Goal: Task Accomplishment & Management: Complete application form

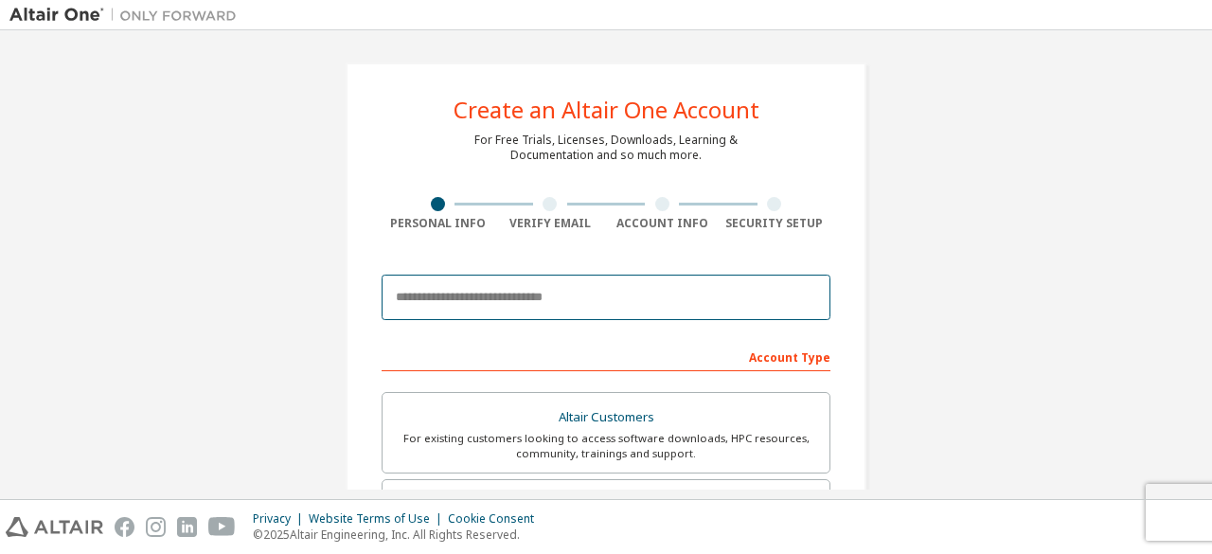
click at [547, 291] on input "email" at bounding box center [605, 297] width 449 height 45
type input "**********"
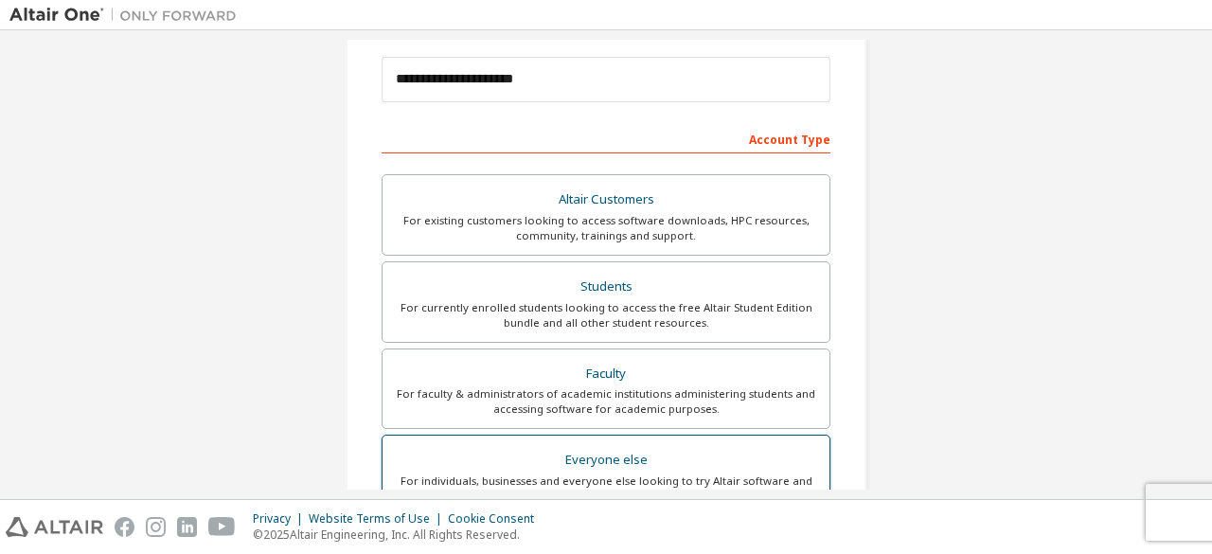
scroll to position [215, 0]
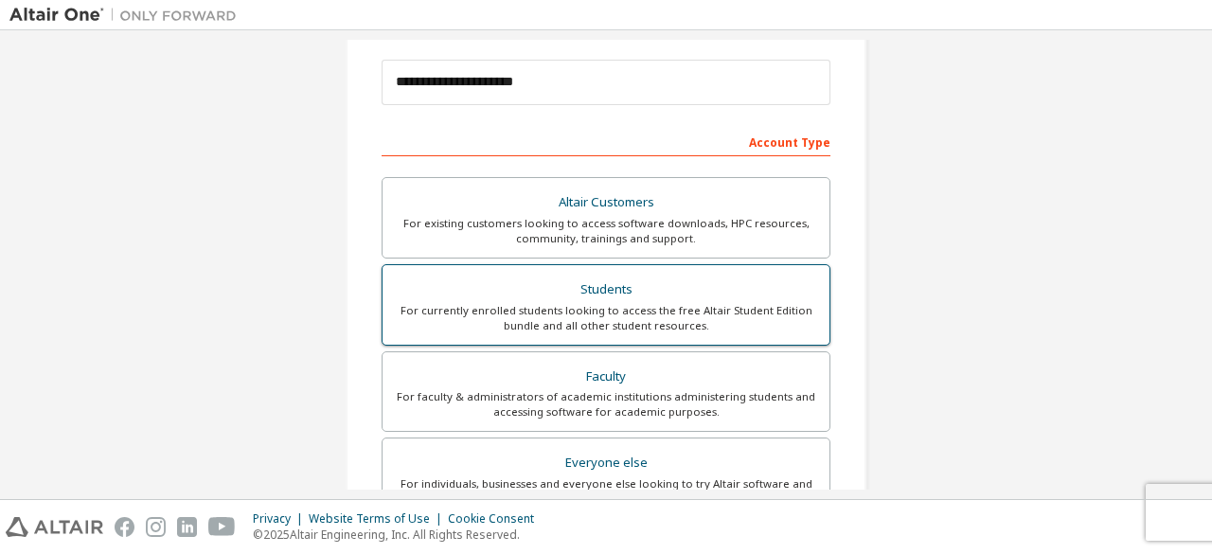
click at [606, 285] on div "Students" at bounding box center [606, 289] width 424 height 27
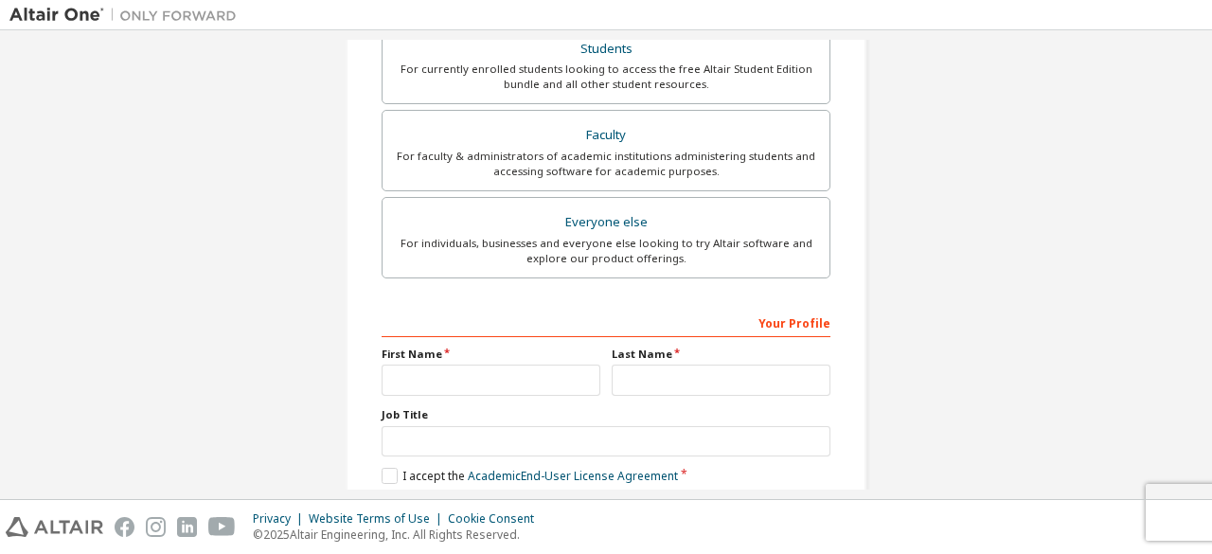
scroll to position [612, 0]
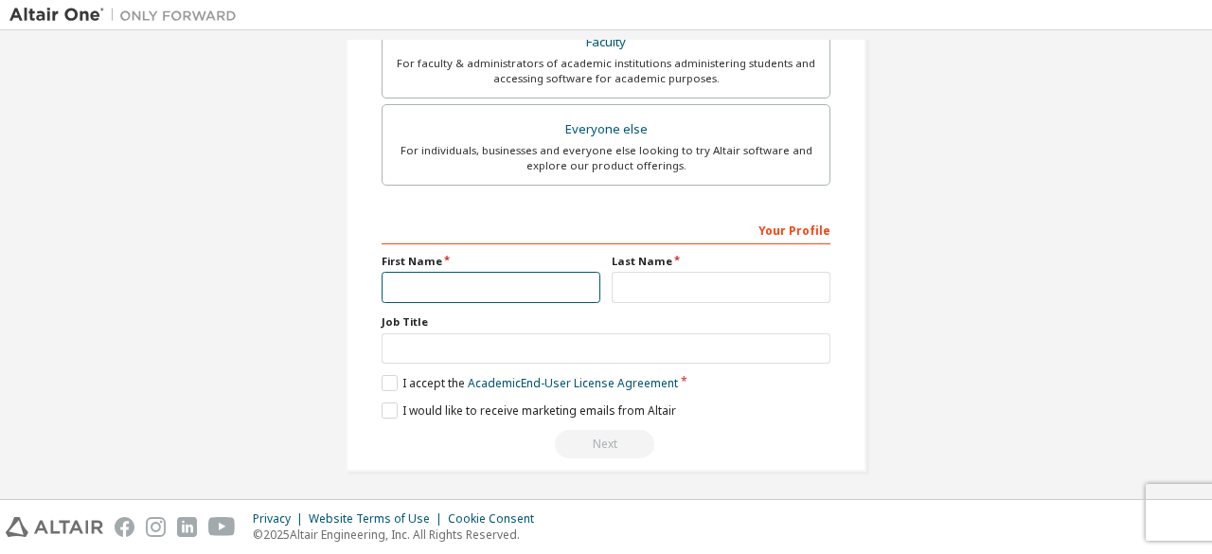
click at [575, 285] on input "text" at bounding box center [490, 287] width 219 height 31
type input "*"
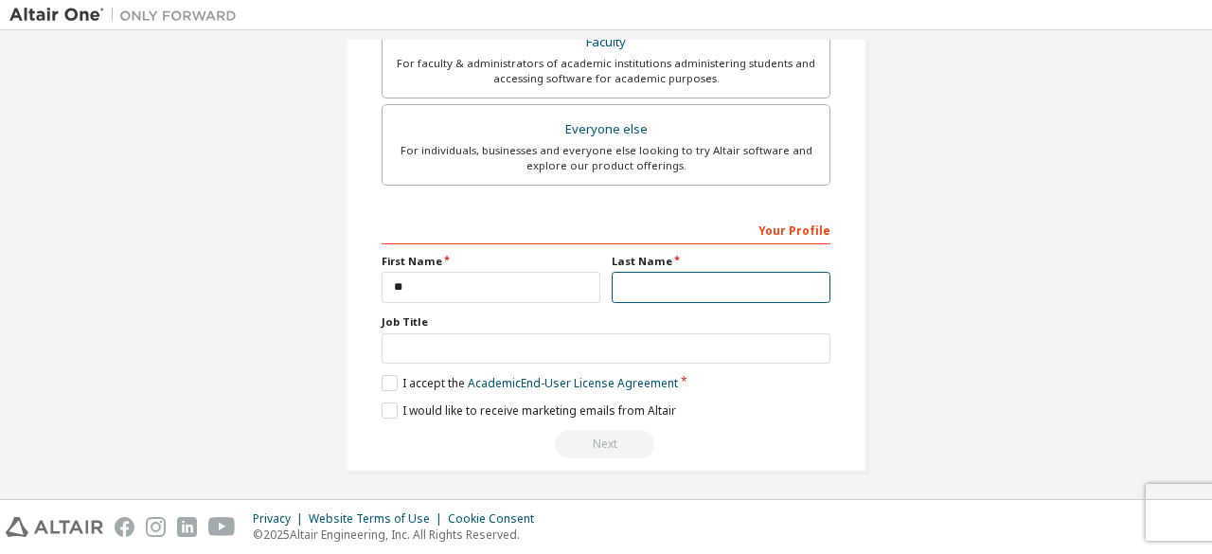
click at [655, 280] on input "text" at bounding box center [720, 287] width 219 height 31
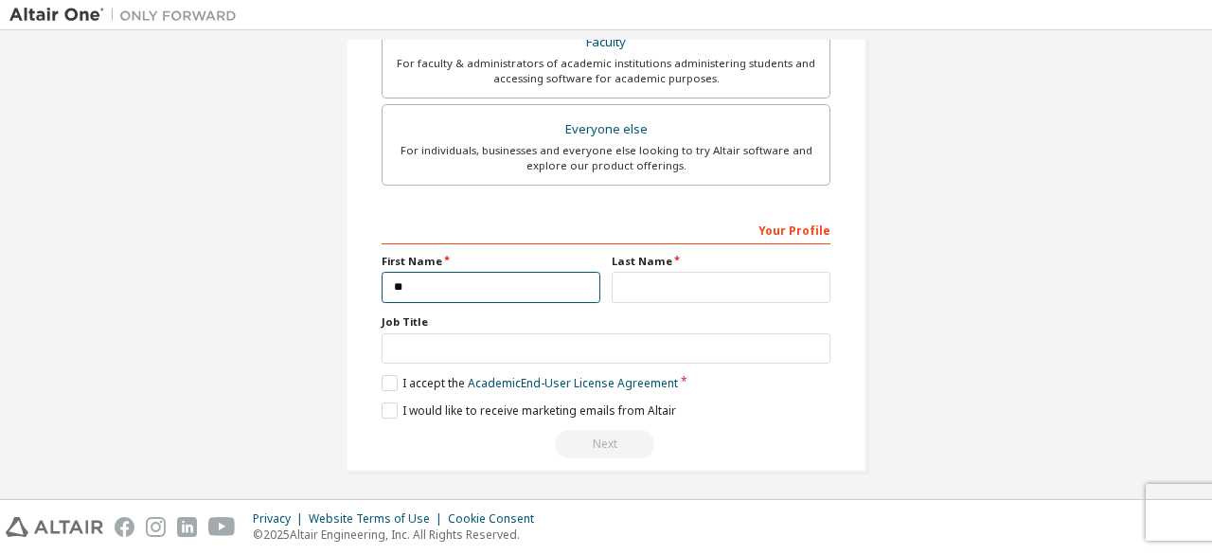
drag, startPoint x: 544, startPoint y: 279, endPoint x: 250, endPoint y: 277, distance: 294.4
type input "******"
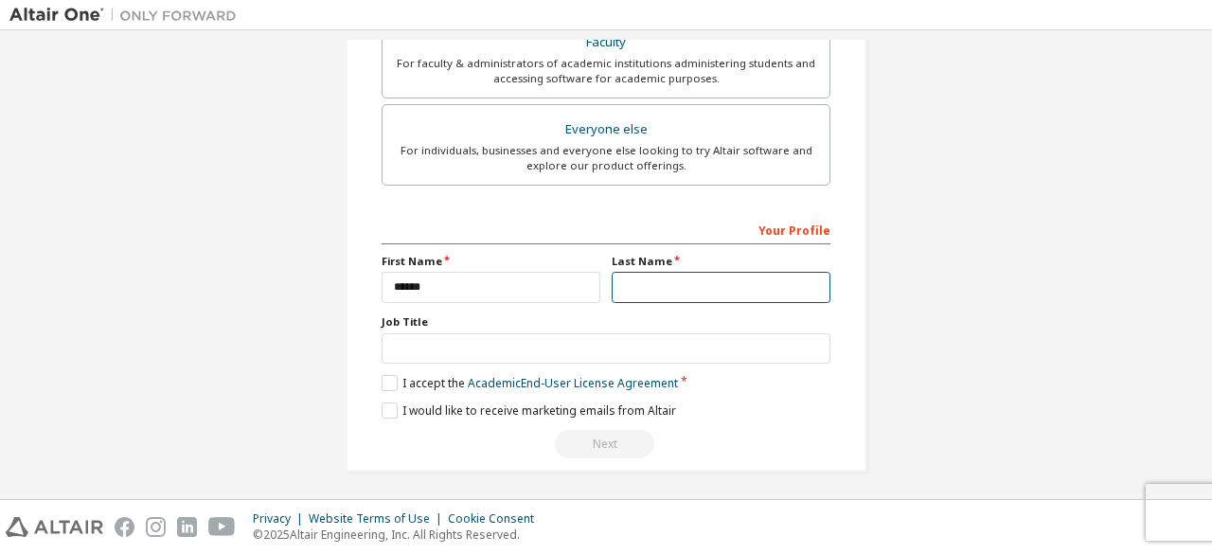
click at [651, 281] on input "text" at bounding box center [720, 287] width 219 height 31
type input "**"
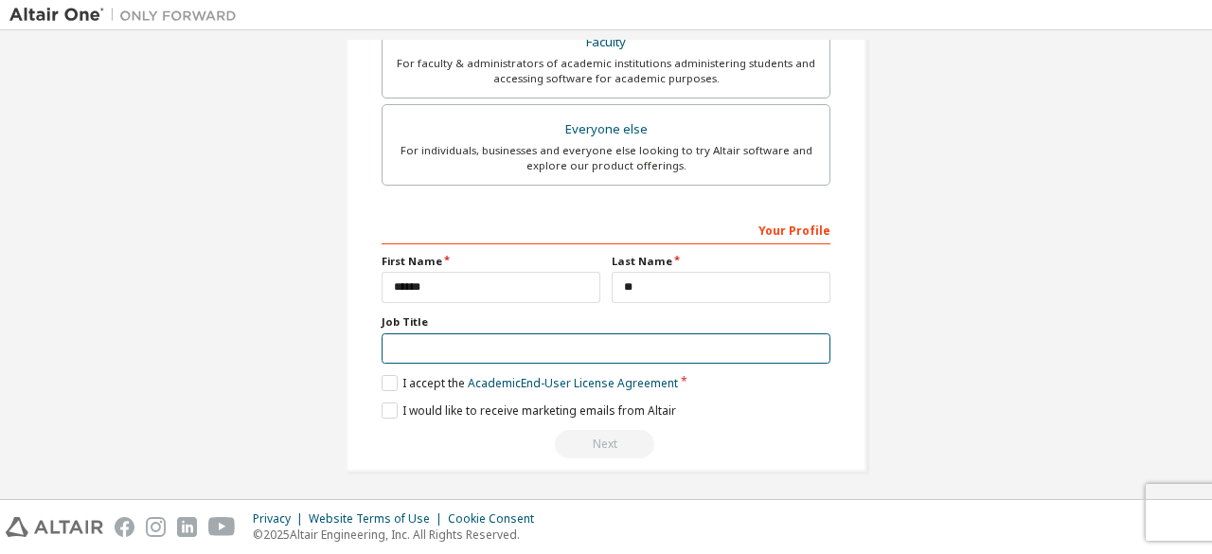
click at [608, 333] on input "text" at bounding box center [605, 348] width 449 height 31
type input "*******"
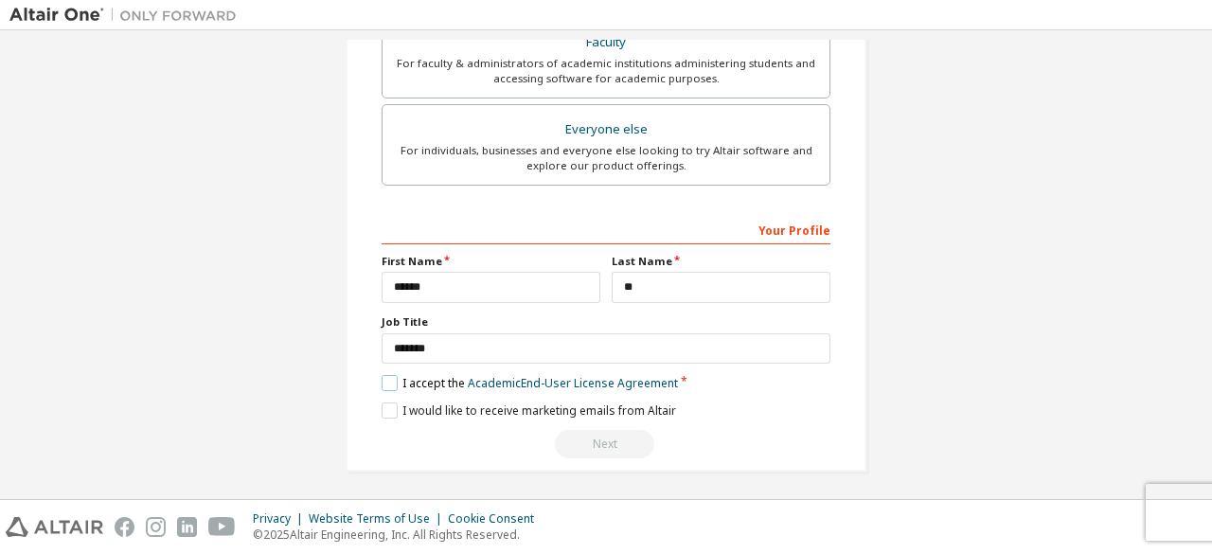
click at [389, 379] on label "I accept the Academic End-User License Agreement" at bounding box center [529, 383] width 296 height 16
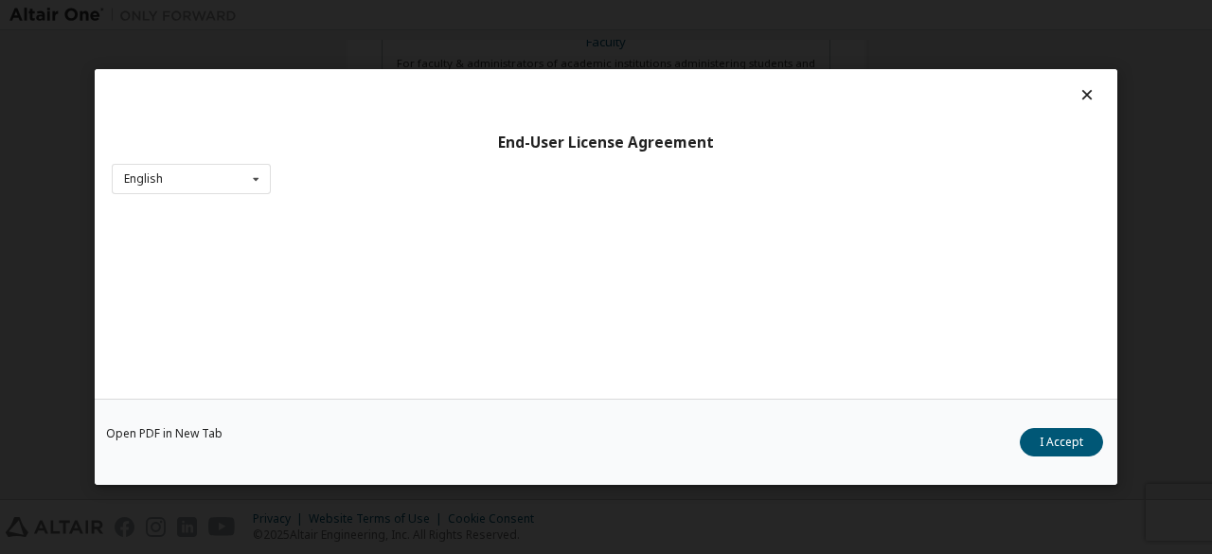
click at [389, 410] on div "Open PDF in New Tab I Accept" at bounding box center [606, 442] width 1022 height 86
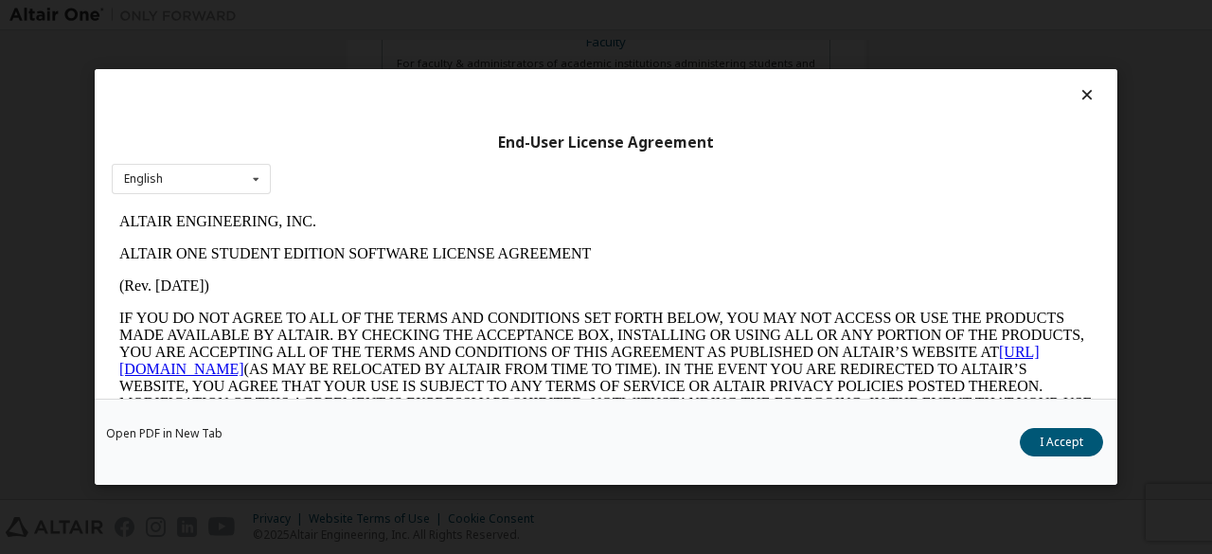
scroll to position [0, 0]
click at [1072, 447] on button "I Accept" at bounding box center [1060, 442] width 83 height 28
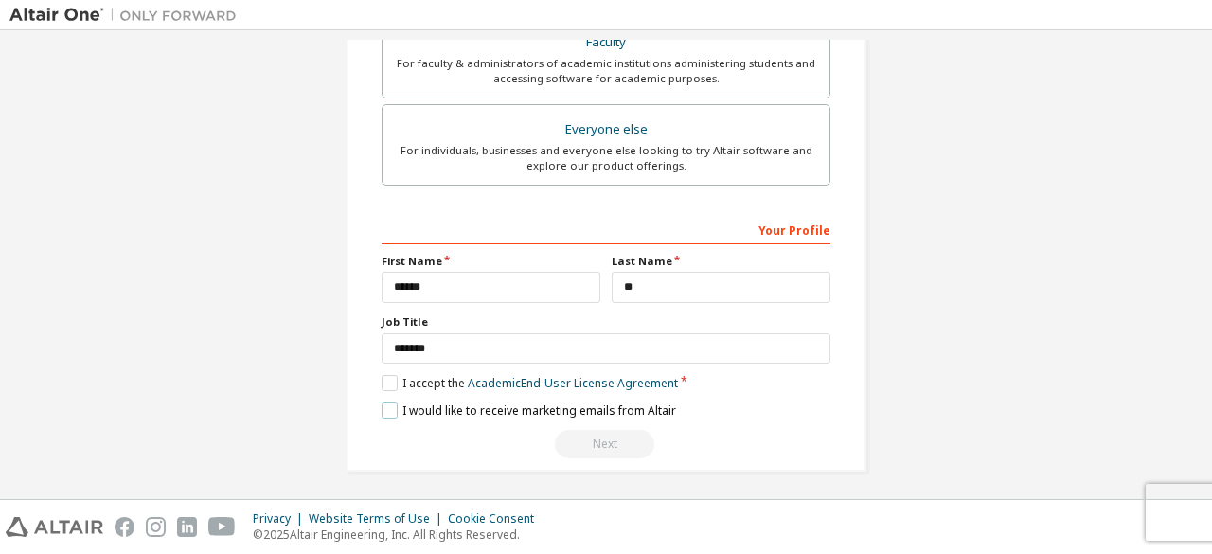
click at [384, 402] on label "I would like to receive marketing emails from Altair" at bounding box center [528, 410] width 294 height 16
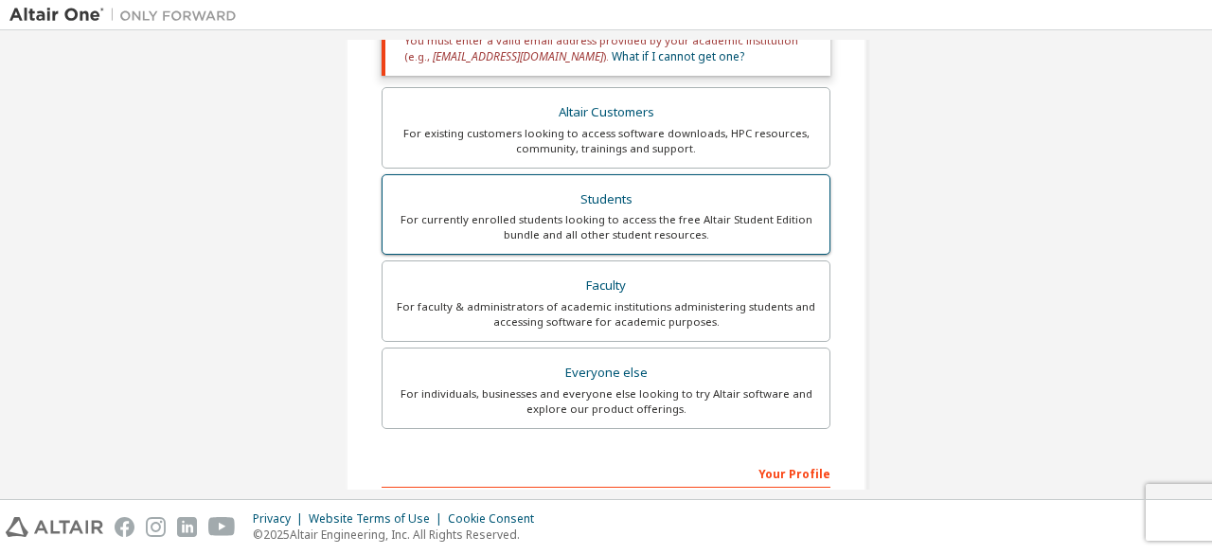
scroll to position [386, 0]
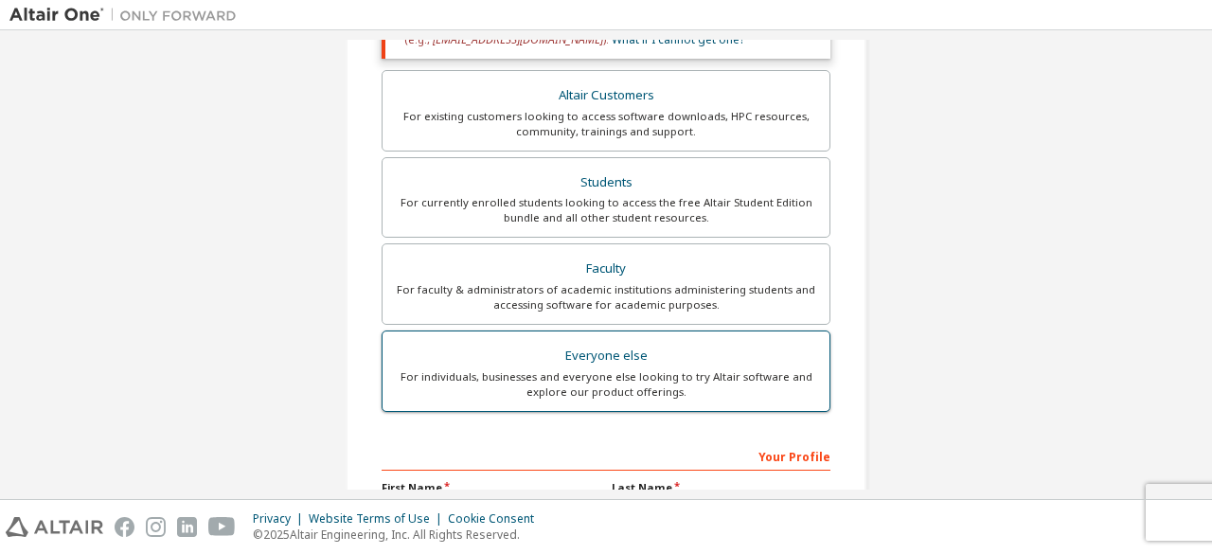
click at [647, 404] on label "Everyone else For individuals, businesses and everyone else looking to try Alta…" at bounding box center [605, 370] width 449 height 81
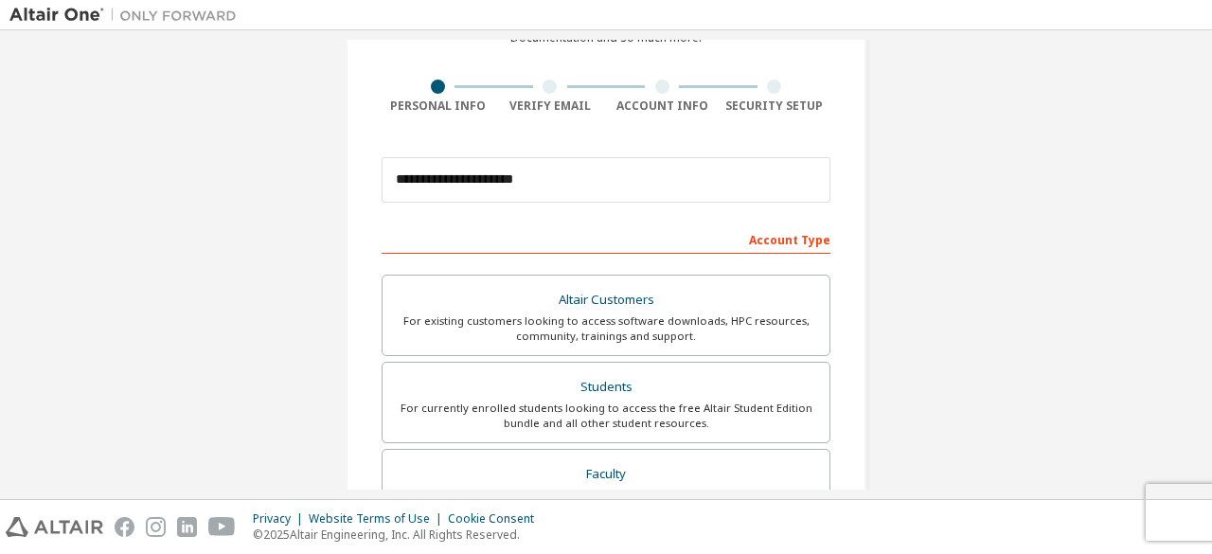
scroll to position [547, 0]
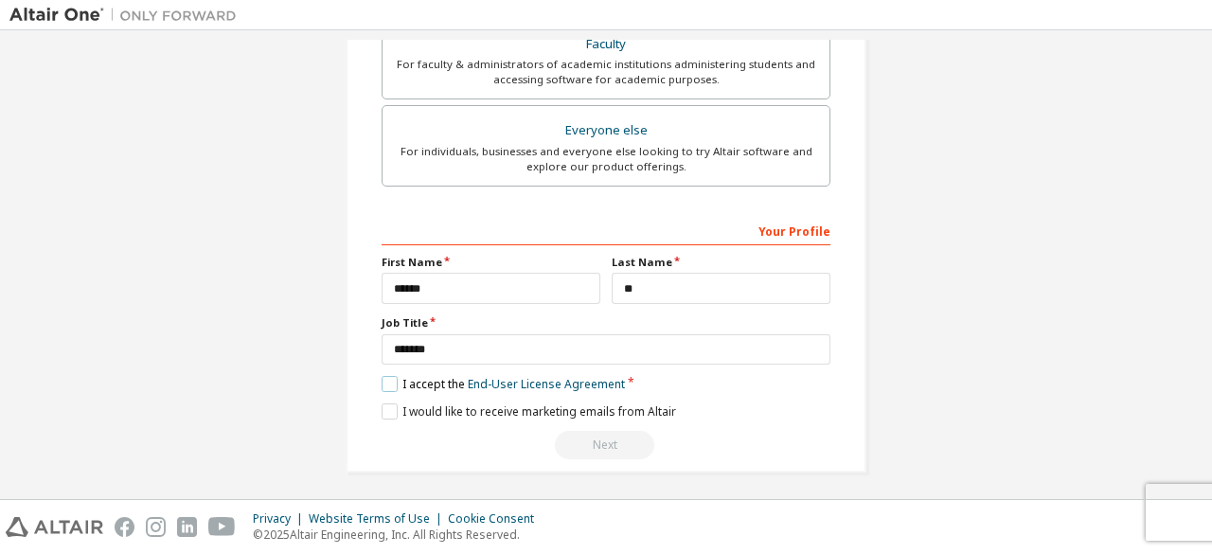
click at [384, 381] on label "I accept the End-User License Agreement" at bounding box center [502, 384] width 243 height 16
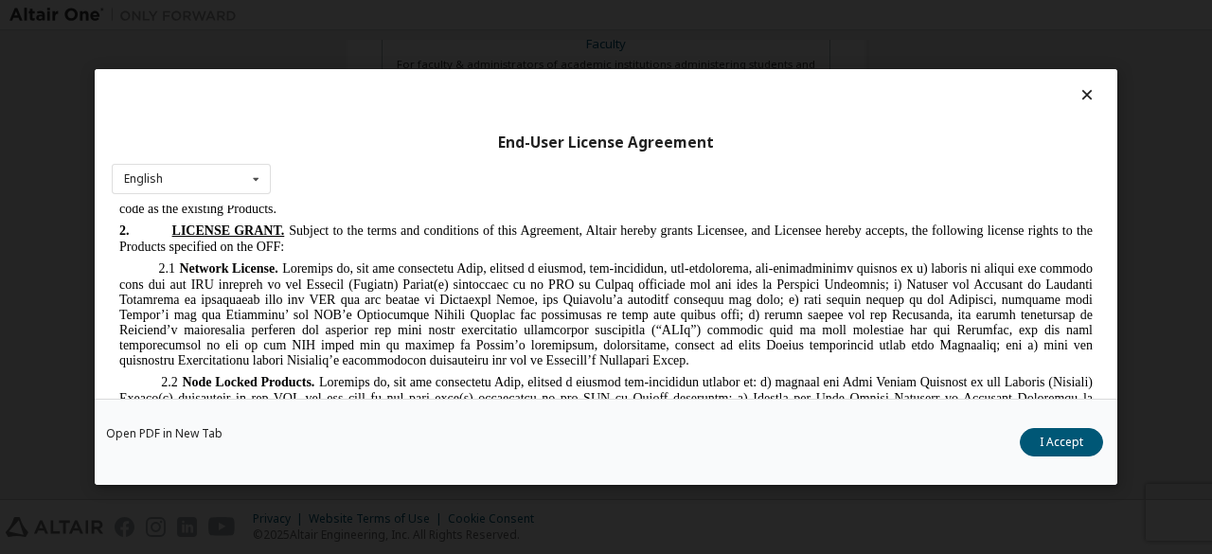
scroll to position [1477, 0]
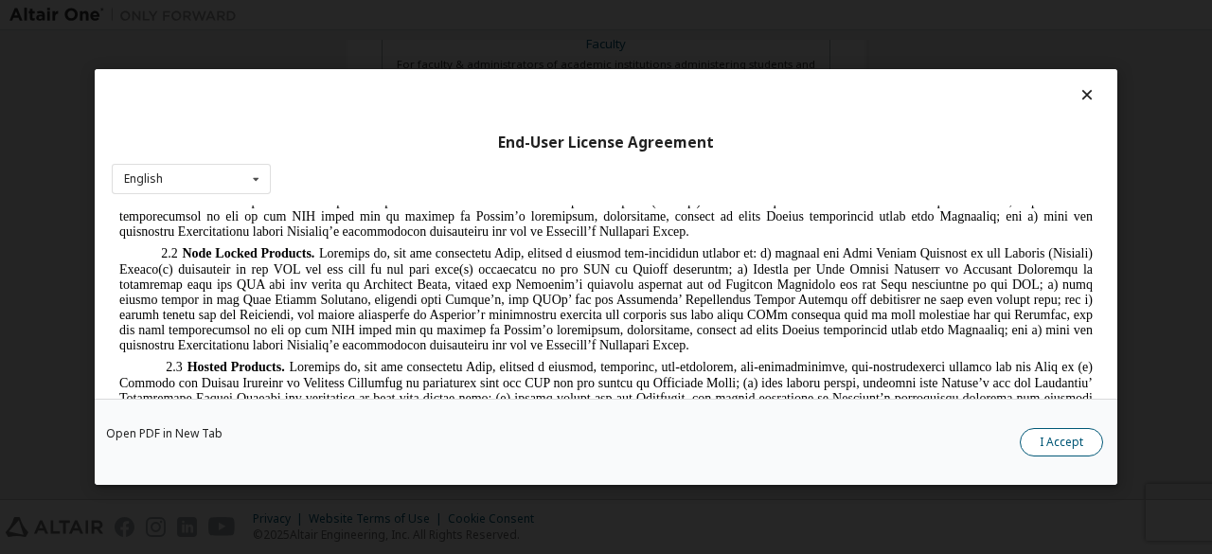
click at [1053, 434] on button "I Accept" at bounding box center [1060, 442] width 83 height 28
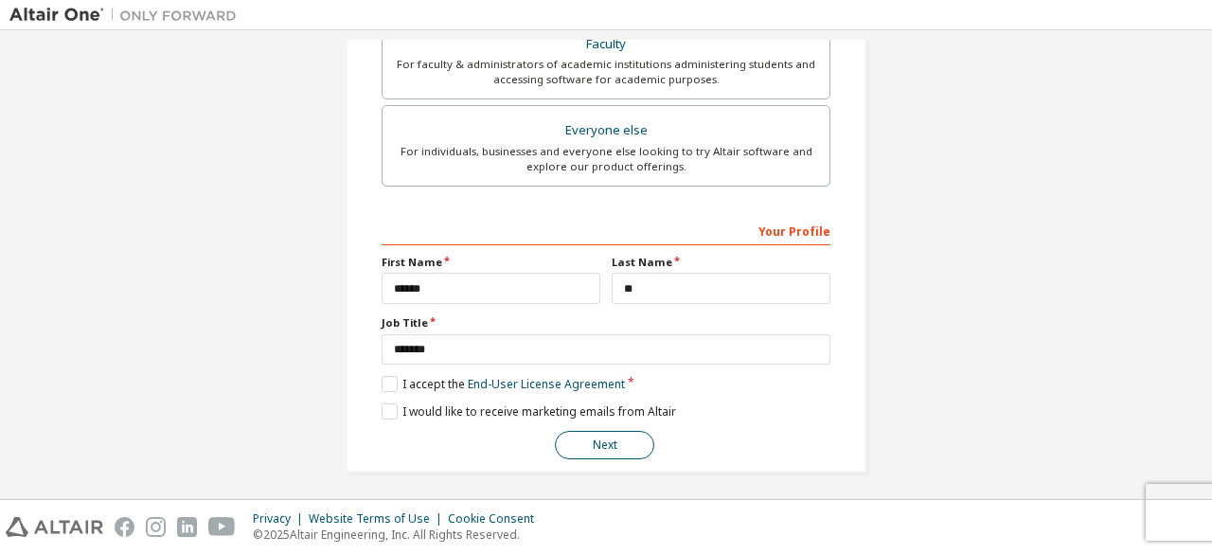
click at [617, 451] on button "Next" at bounding box center [604, 445] width 99 height 28
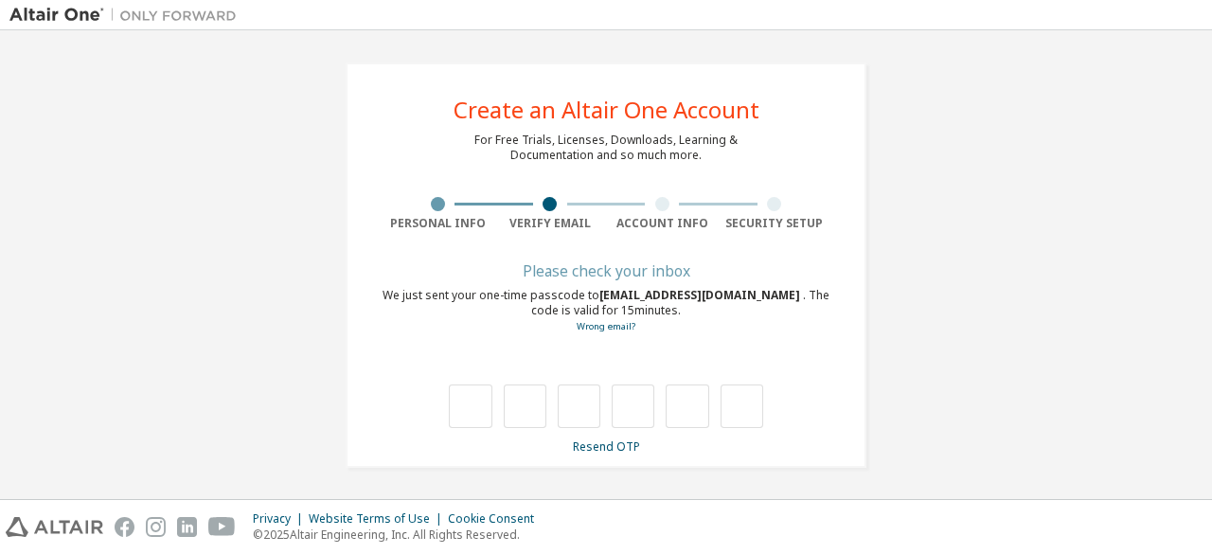
type input "*"
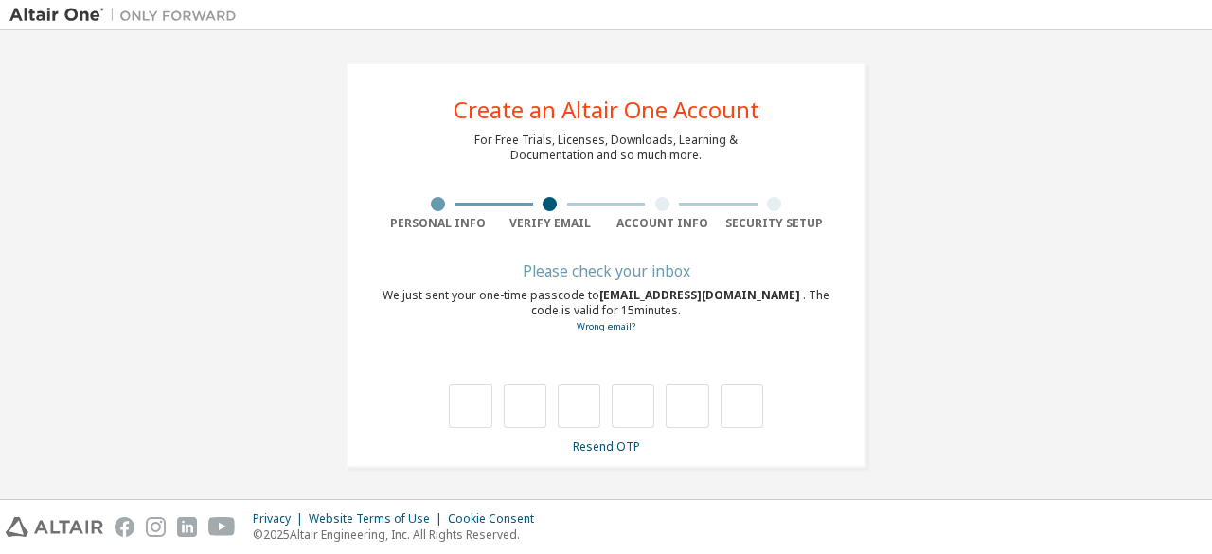
type input "*"
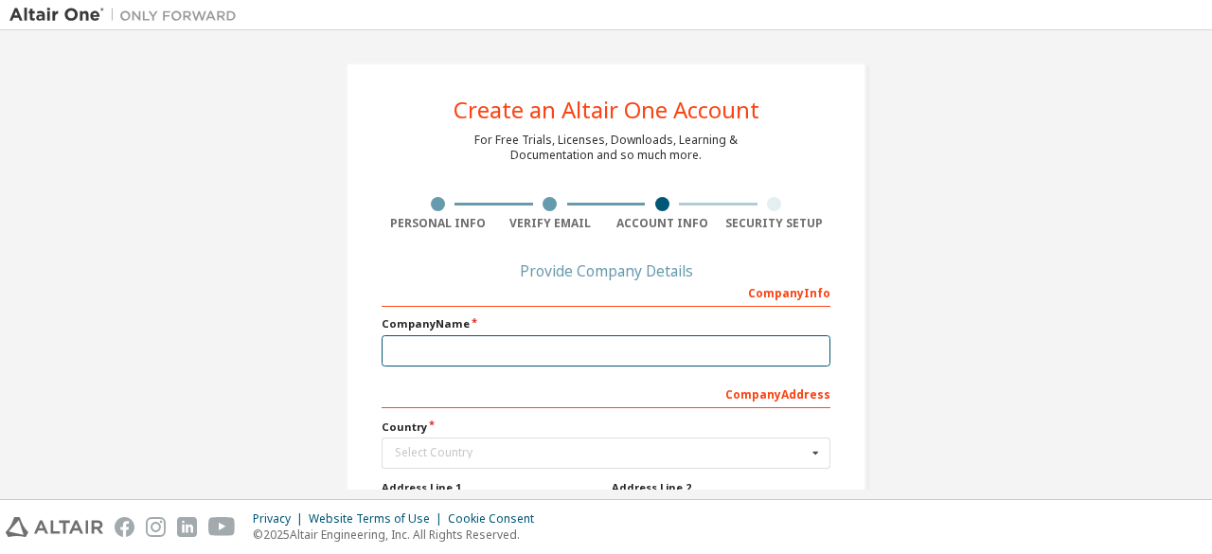
click at [558, 359] on input "text" at bounding box center [605, 350] width 449 height 31
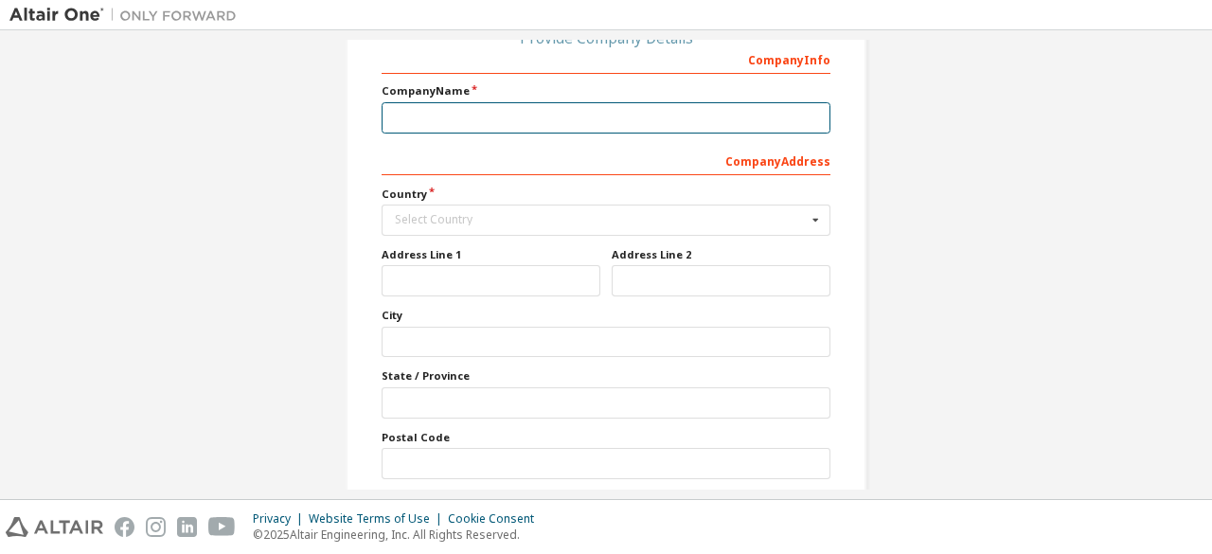
scroll to position [231, 0]
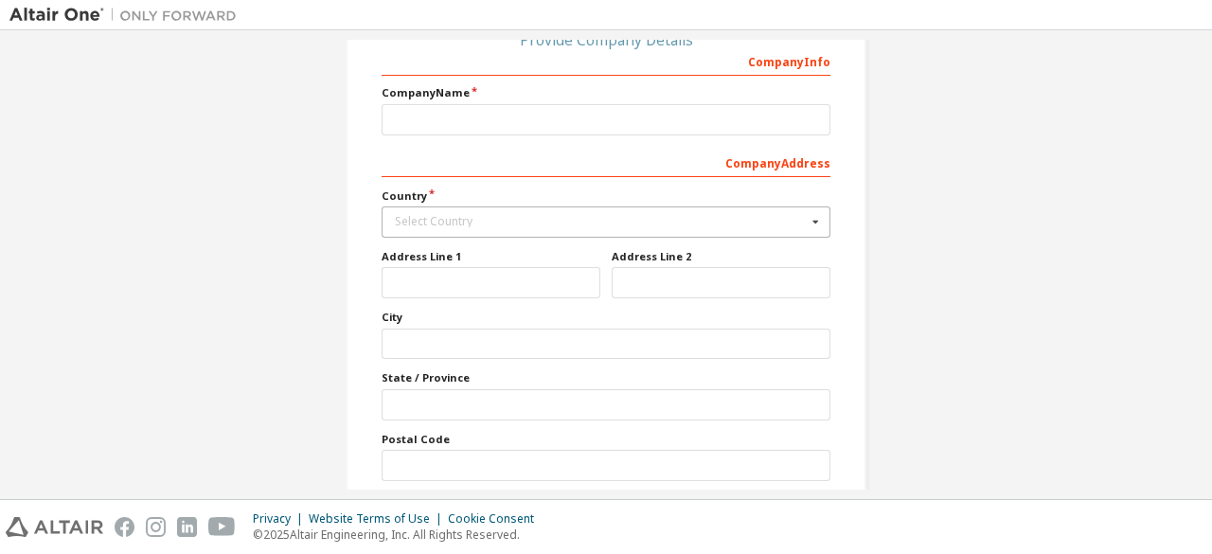
click at [617, 221] on div "Select Country" at bounding box center [601, 221] width 412 height 11
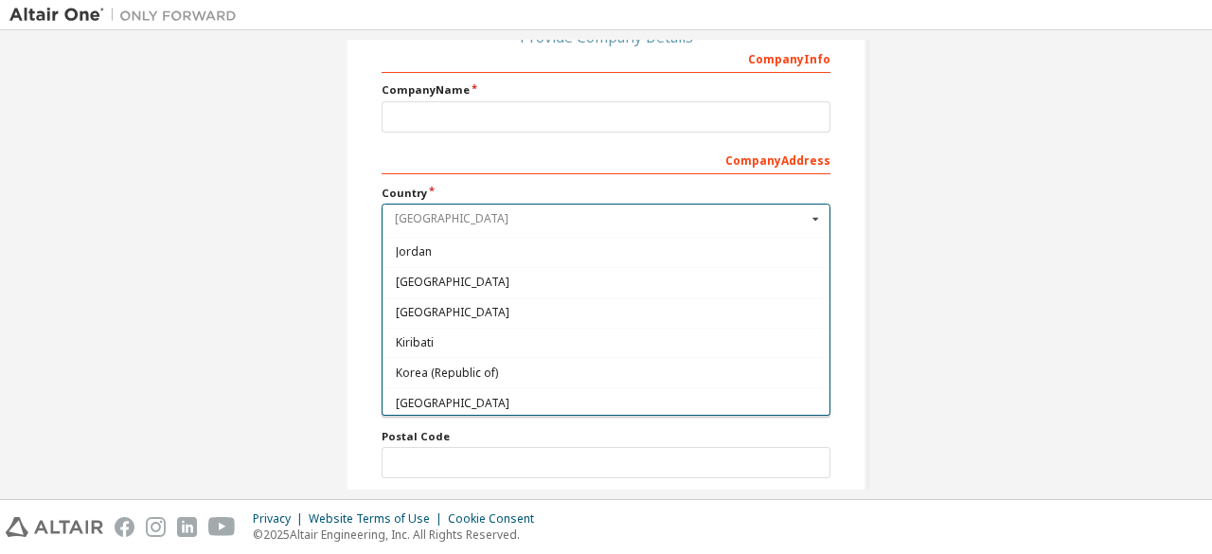
scroll to position [3281, 0]
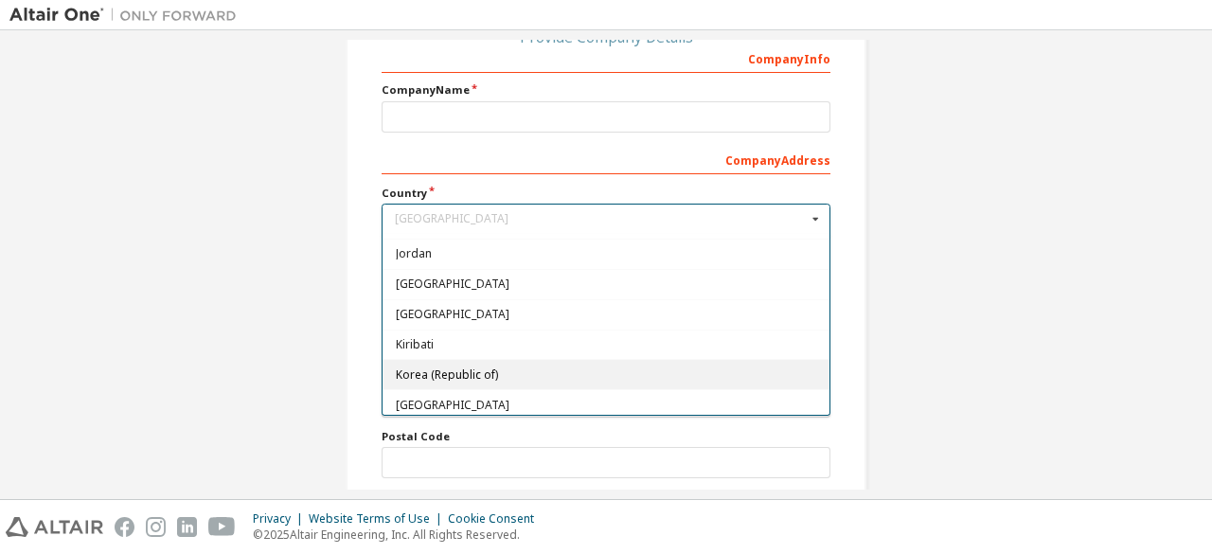
click at [471, 369] on span "Korea (Republic of)" at bounding box center [606, 374] width 421 height 11
type input "***"
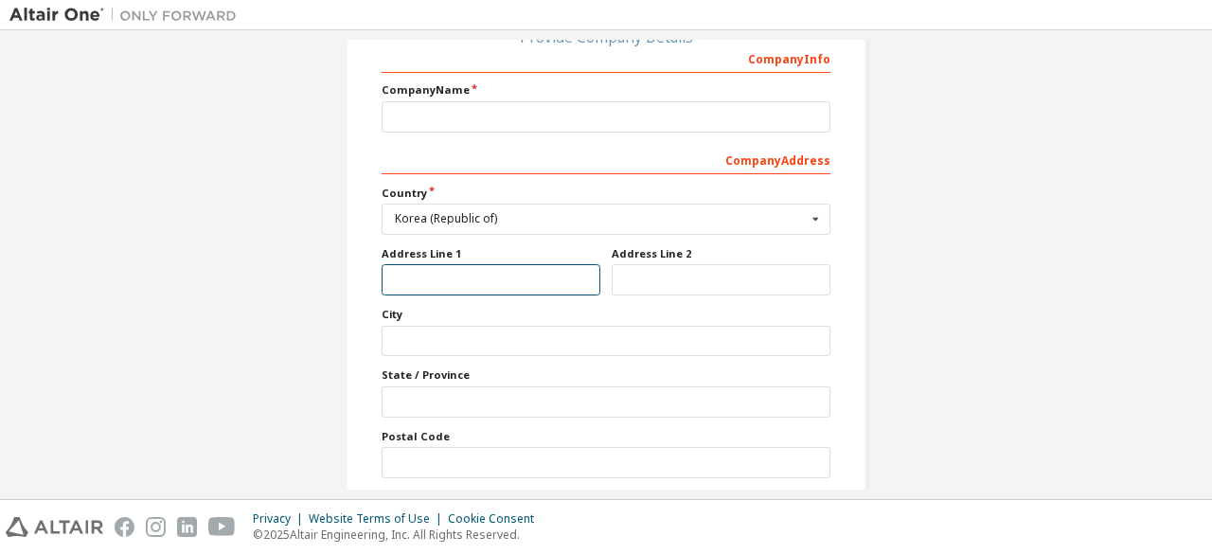
click at [508, 275] on input "text" at bounding box center [490, 279] width 219 height 31
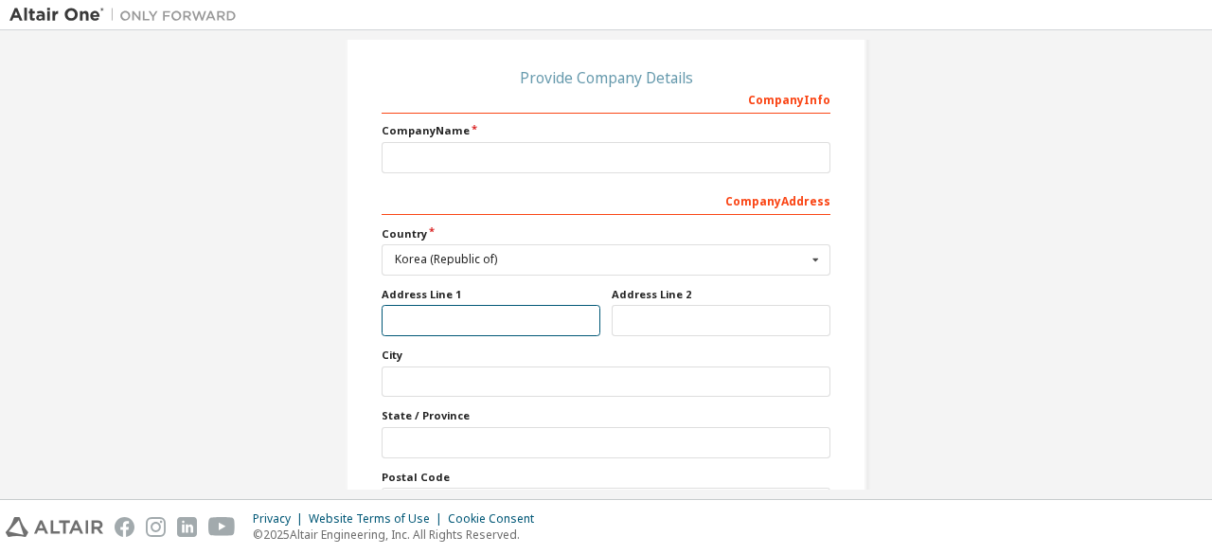
scroll to position [191, 0]
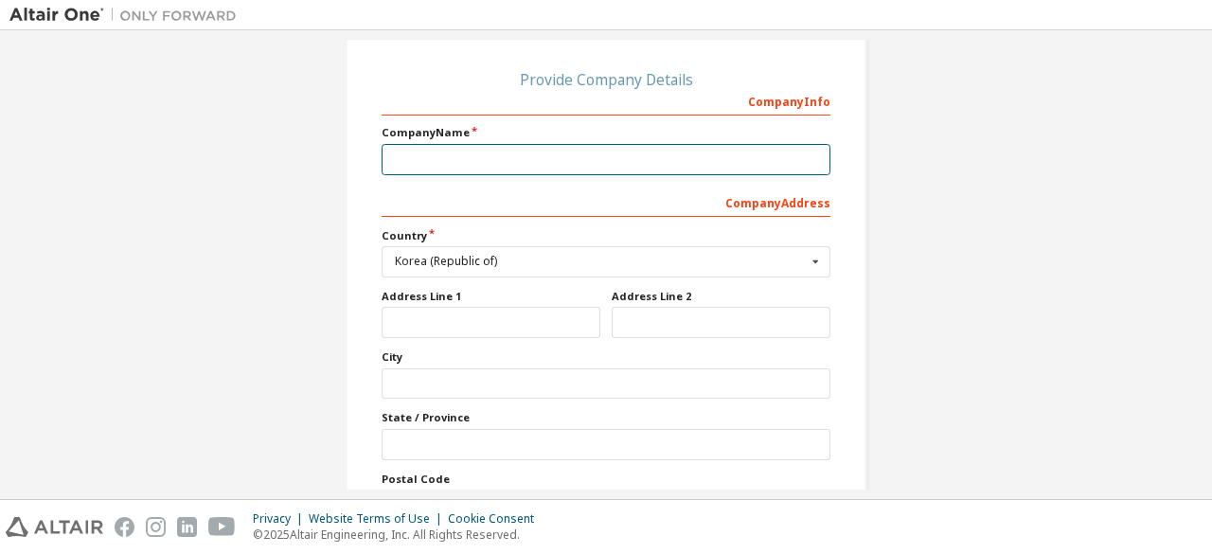
click at [525, 164] on input "text" at bounding box center [605, 159] width 449 height 31
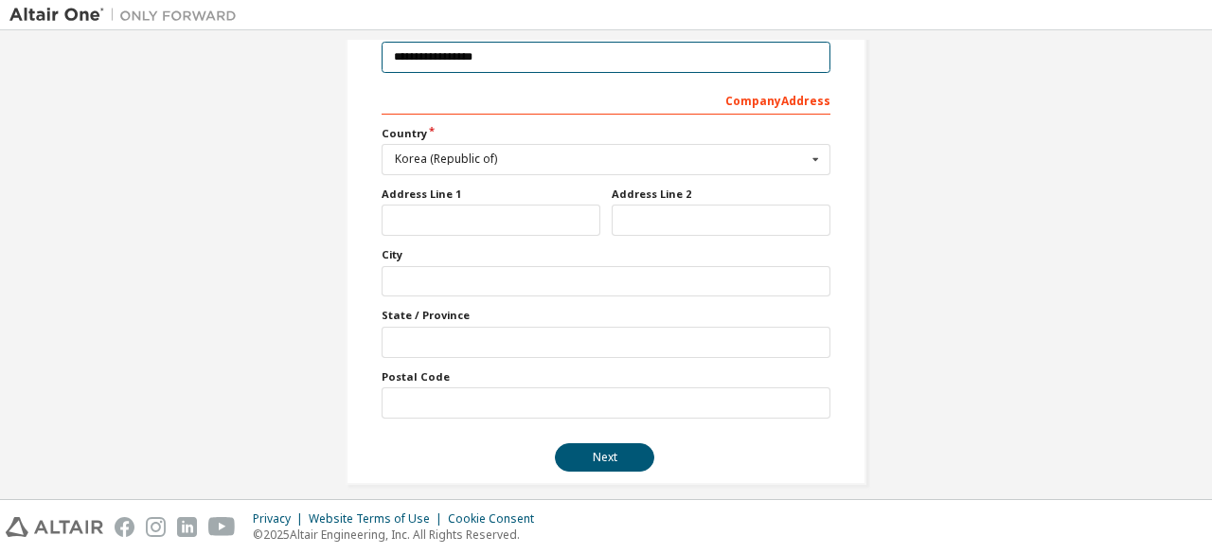
scroll to position [298, 0]
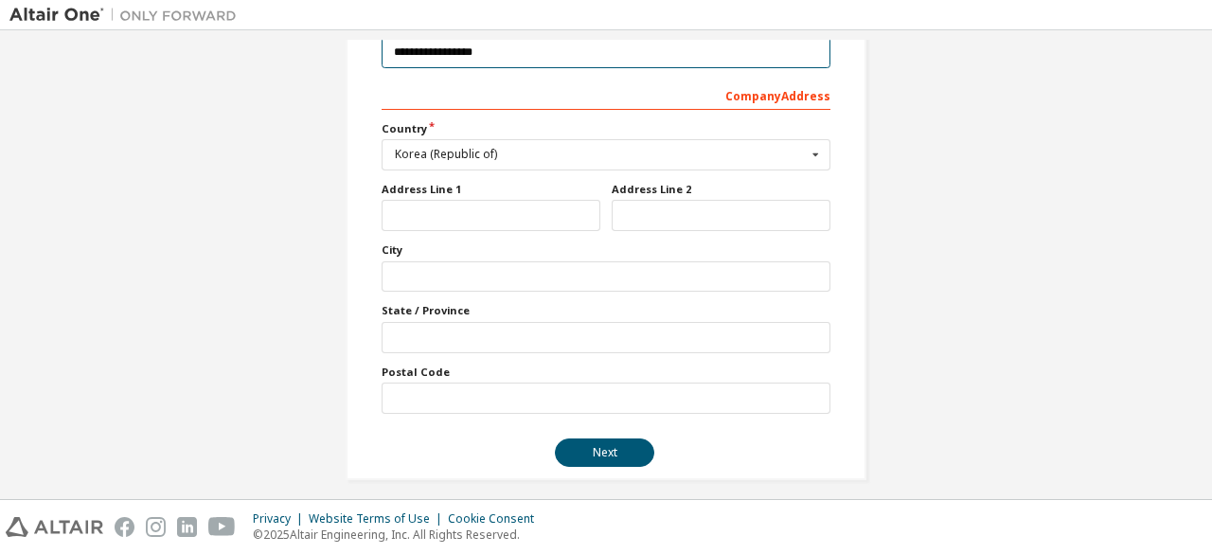
type input "**********"
click at [597, 431] on form "**********" at bounding box center [605, 217] width 449 height 500
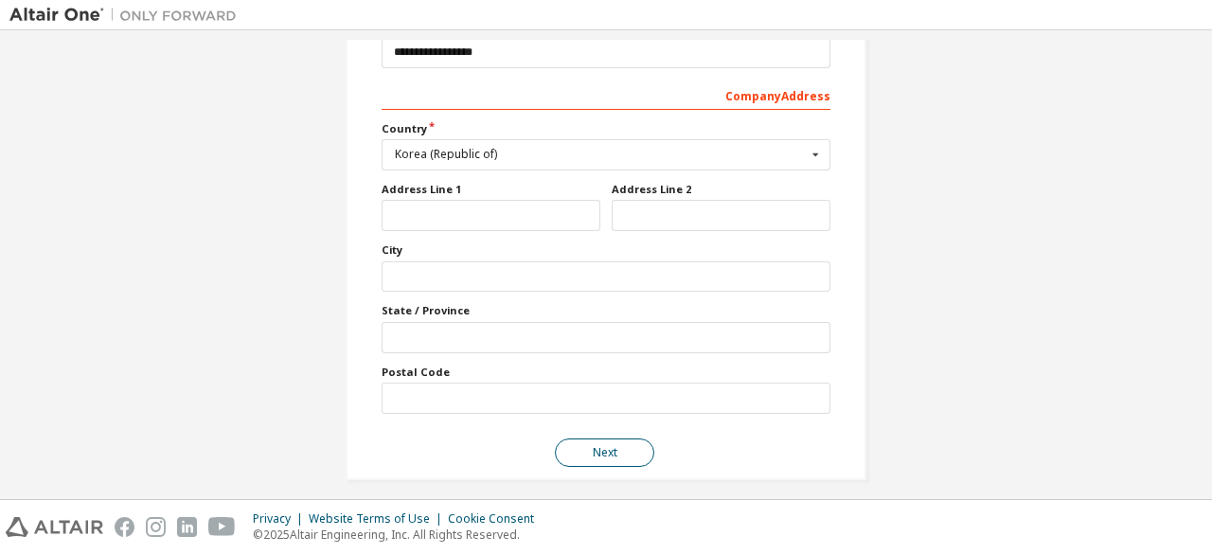
click at [616, 446] on button "Next" at bounding box center [604, 452] width 99 height 28
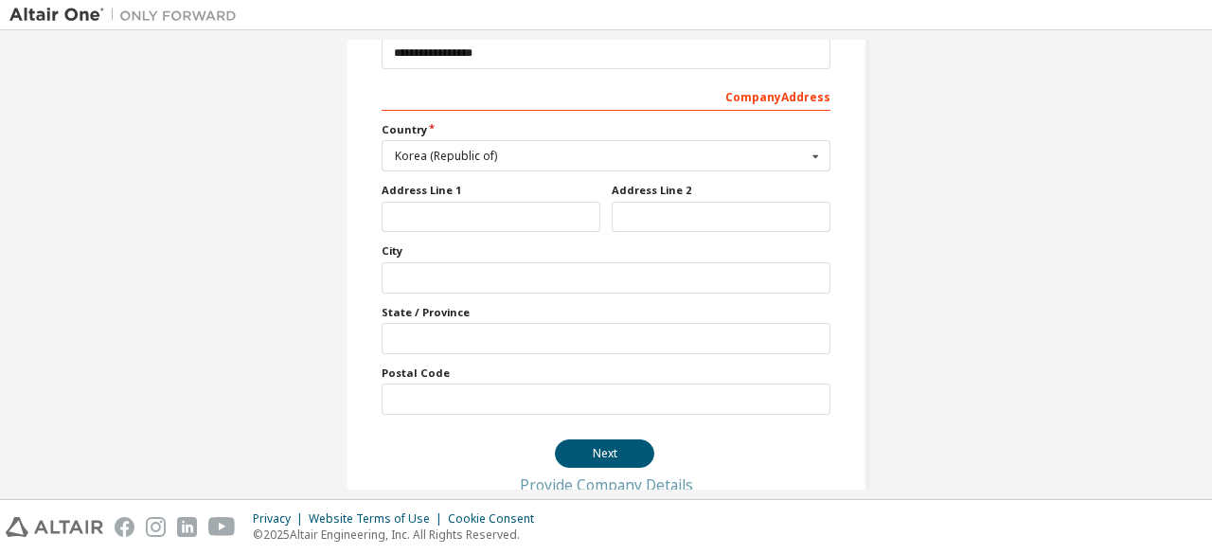
scroll to position [0, 0]
